Goal: Information Seeking & Learning: Check status

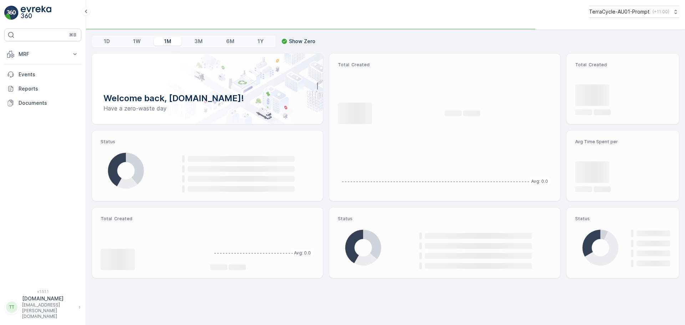
click at [603, 14] on p "TerraCycle-AU01-Prompt" at bounding box center [619, 11] width 61 height 7
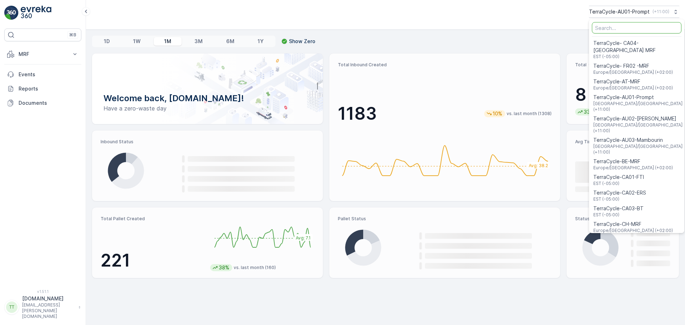
drag, startPoint x: 603, startPoint y: 14, endPoint x: 335, endPoint y: 37, distance: 268.8
click at [603, 15] on p "TerraCycle-AU01-Prompt" at bounding box center [619, 11] width 61 height 7
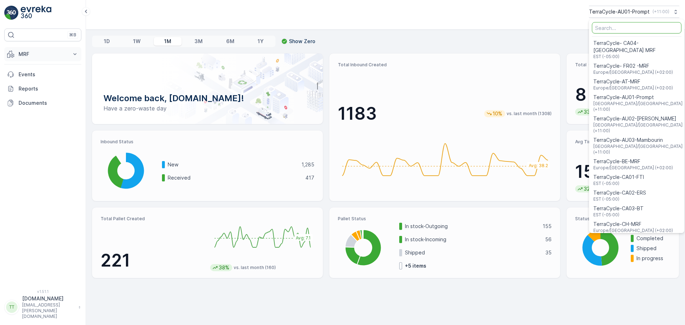
click at [49, 53] on p "MRF" at bounding box center [43, 54] width 49 height 7
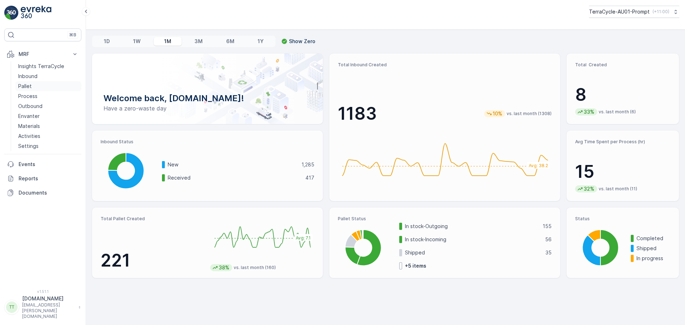
click at [30, 89] on p "Pallet" at bounding box center [25, 86] width 14 height 7
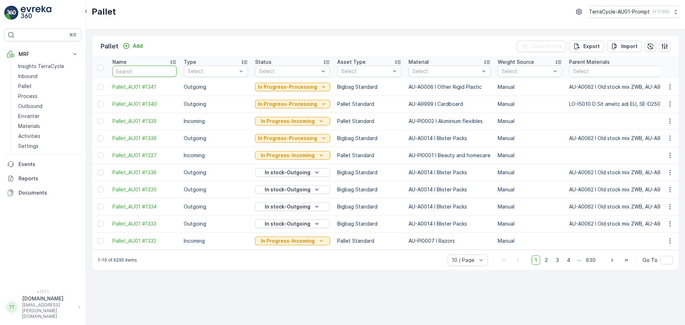
click at [135, 73] on input "text" at bounding box center [144, 71] width 64 height 11
type input "Pallet"
drag, startPoint x: 141, startPoint y: 72, endPoint x: 85, endPoint y: 75, distance: 55.7
click at [85, 75] on div "⌘B MRF Insights TerraCycle Inbound Pallet Process Outbound Envanter Materials A…" at bounding box center [342, 162] width 685 height 325
type input "AB"
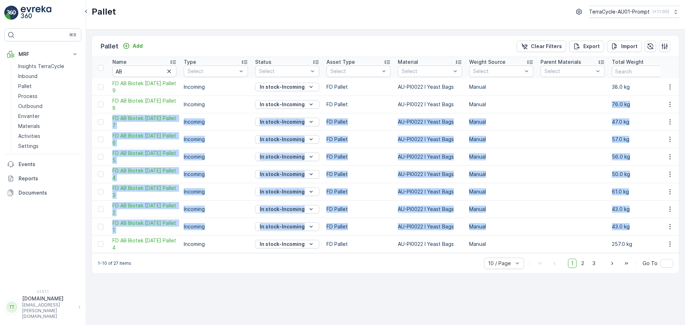
drag, startPoint x: 638, startPoint y: 230, endPoint x: 595, endPoint y: 109, distance: 128.4
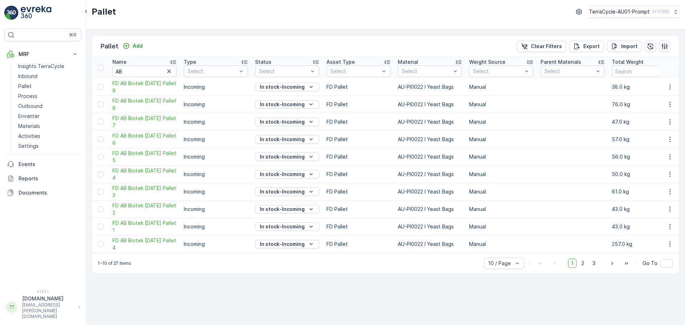
click at [595, 109] on td at bounding box center [572, 104] width 71 height 17
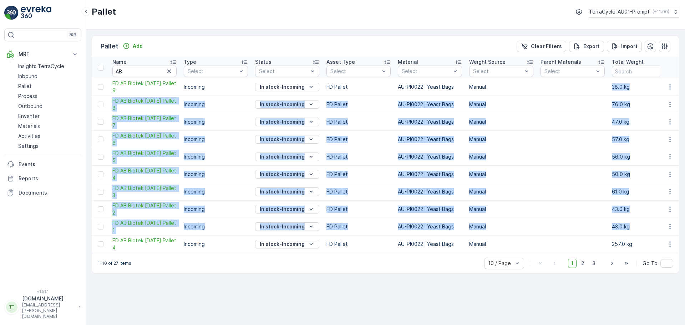
drag, startPoint x: 606, startPoint y: 83, endPoint x: 630, endPoint y: 228, distance: 146.4
click at [630, 228] on p "43.0 kg" at bounding box center [644, 226] width 64 height 7
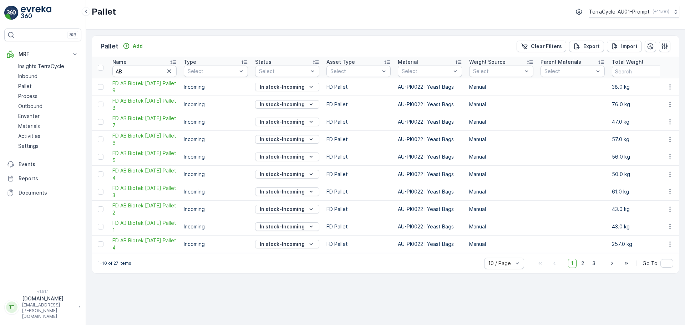
drag, startPoint x: 313, startPoint y: 257, endPoint x: 351, endPoint y: 259, distance: 38.2
click at [351, 259] on div "1-10 of 27 items 10 / Page 1 2 3 Go To" at bounding box center [385, 263] width 587 height 20
click at [348, 294] on div "Pallet Add Clear Filters Export Import Name AB Type Select Status Select Asset …" at bounding box center [385, 178] width 599 height 296
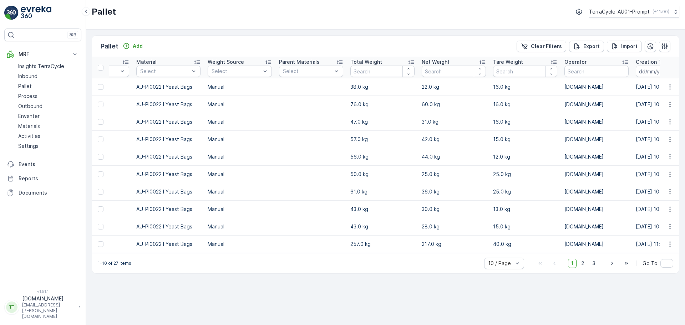
scroll to position [0, 270]
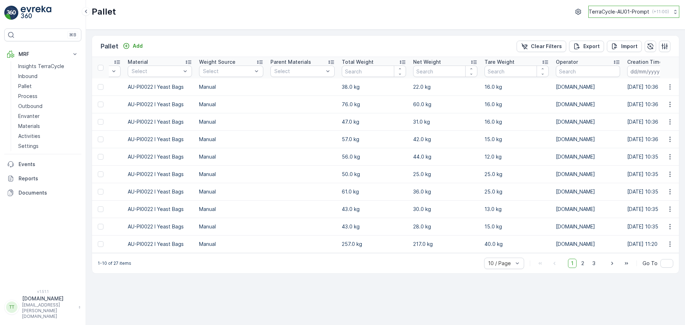
click at [629, 15] on button "TerraCycle-AU01-Prompt ( +11:00 )" at bounding box center [633, 12] width 91 height 12
type input "senda"
click at [634, 49] on span "Australia/Sydney (+11:00)" at bounding box center [638, 52] width 90 height 11
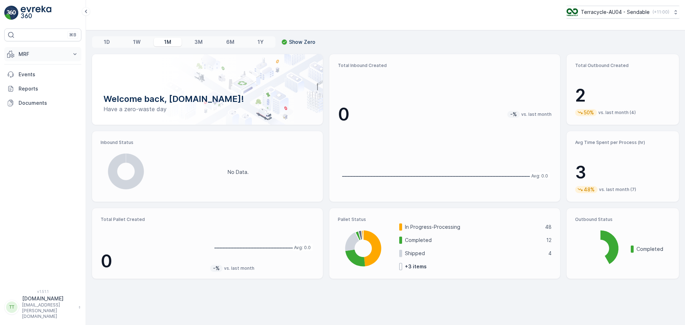
click at [62, 57] on p "MRF" at bounding box center [43, 54] width 49 height 7
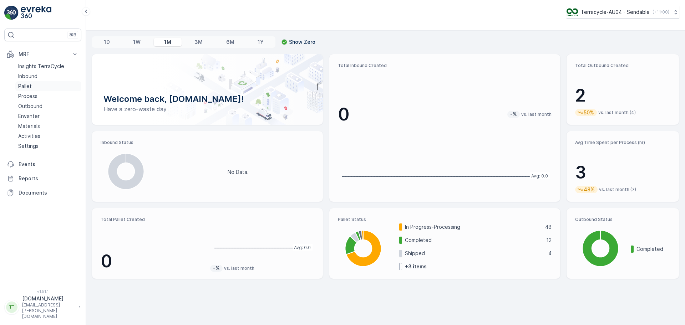
click at [31, 85] on p "Pallet" at bounding box center [25, 86] width 14 height 7
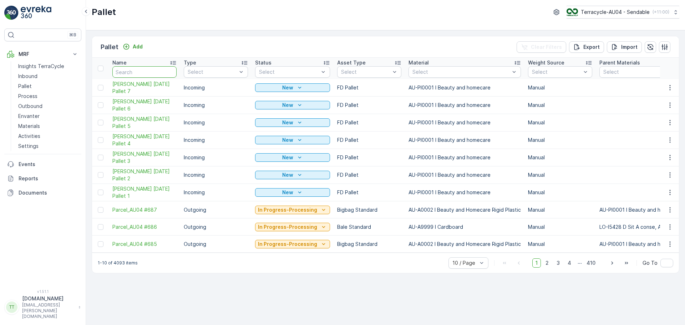
click at [142, 70] on input "text" at bounding box center [144, 71] width 64 height 11
type input "Mecca"
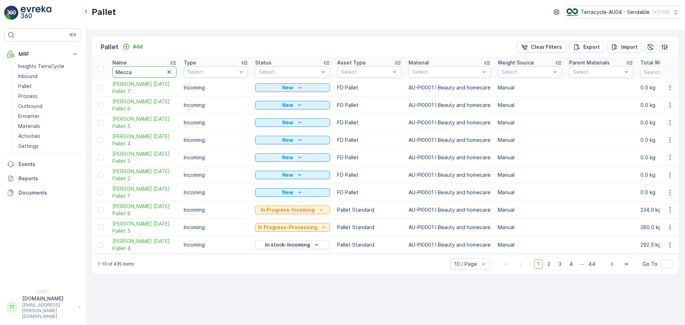
click at [144, 68] on input "Mecca" at bounding box center [144, 71] width 64 height 11
type input "Mecca 01/10"
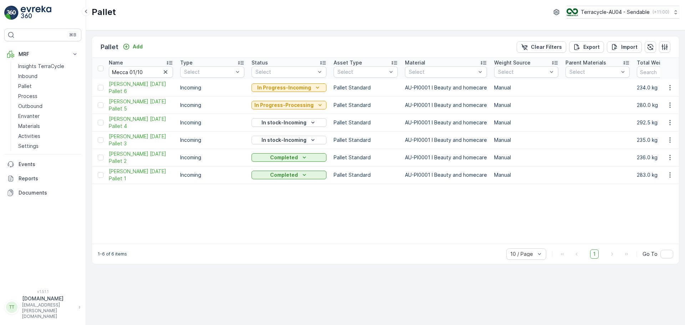
scroll to position [0, 9]
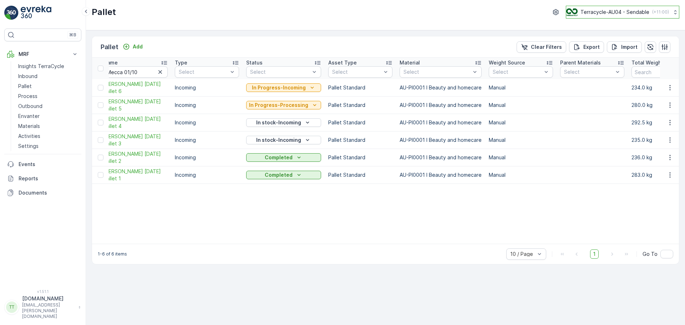
click at [599, 11] on p "Terracycle-AU04 - Sendable" at bounding box center [614, 12] width 69 height 7
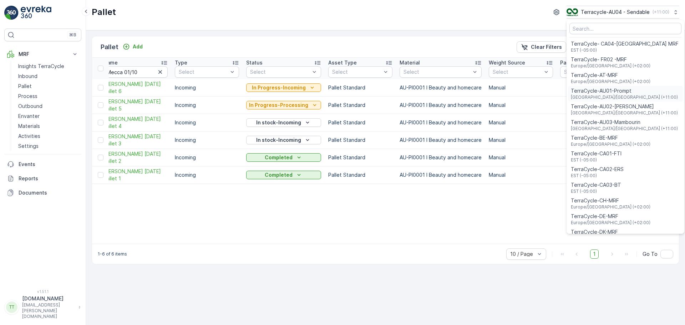
click at [616, 94] on span "TerraCycle-AU01-Prompt" at bounding box center [624, 90] width 107 height 7
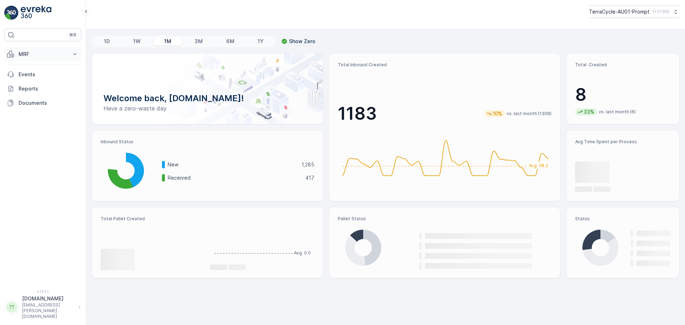
click at [30, 57] on p "MRF" at bounding box center [43, 54] width 49 height 7
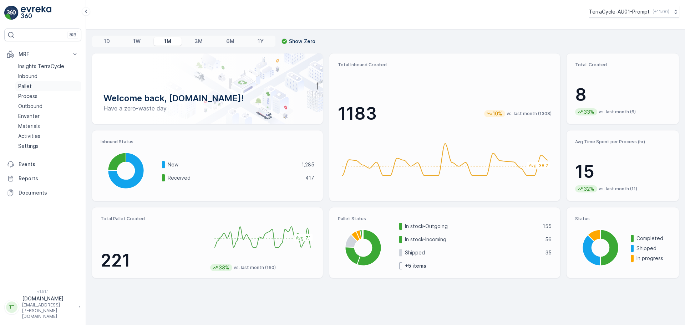
click at [30, 86] on p "Pallet" at bounding box center [25, 86] width 14 height 7
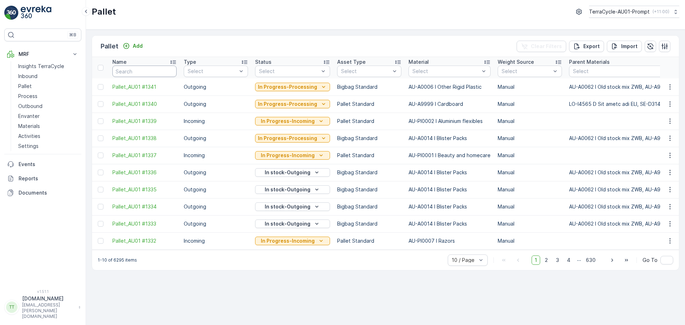
click at [147, 76] on input "text" at bounding box center [144, 71] width 64 height 11
type input "AB"
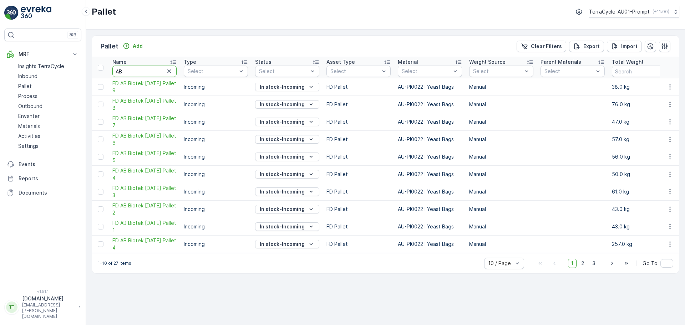
click at [144, 72] on input "AB" at bounding box center [144, 71] width 64 height 11
click at [585, 268] on span "2" at bounding box center [583, 263] width 10 height 9
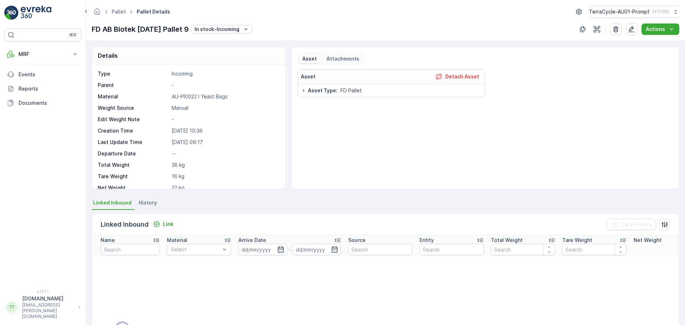
click at [146, 78] on div "Type Incoming Parent - Material AU-PI0022 I Yeast Bags Weight Source Manual Edi…" at bounding box center [188, 153] width 180 height 167
